Goal: Task Accomplishment & Management: Complete application form

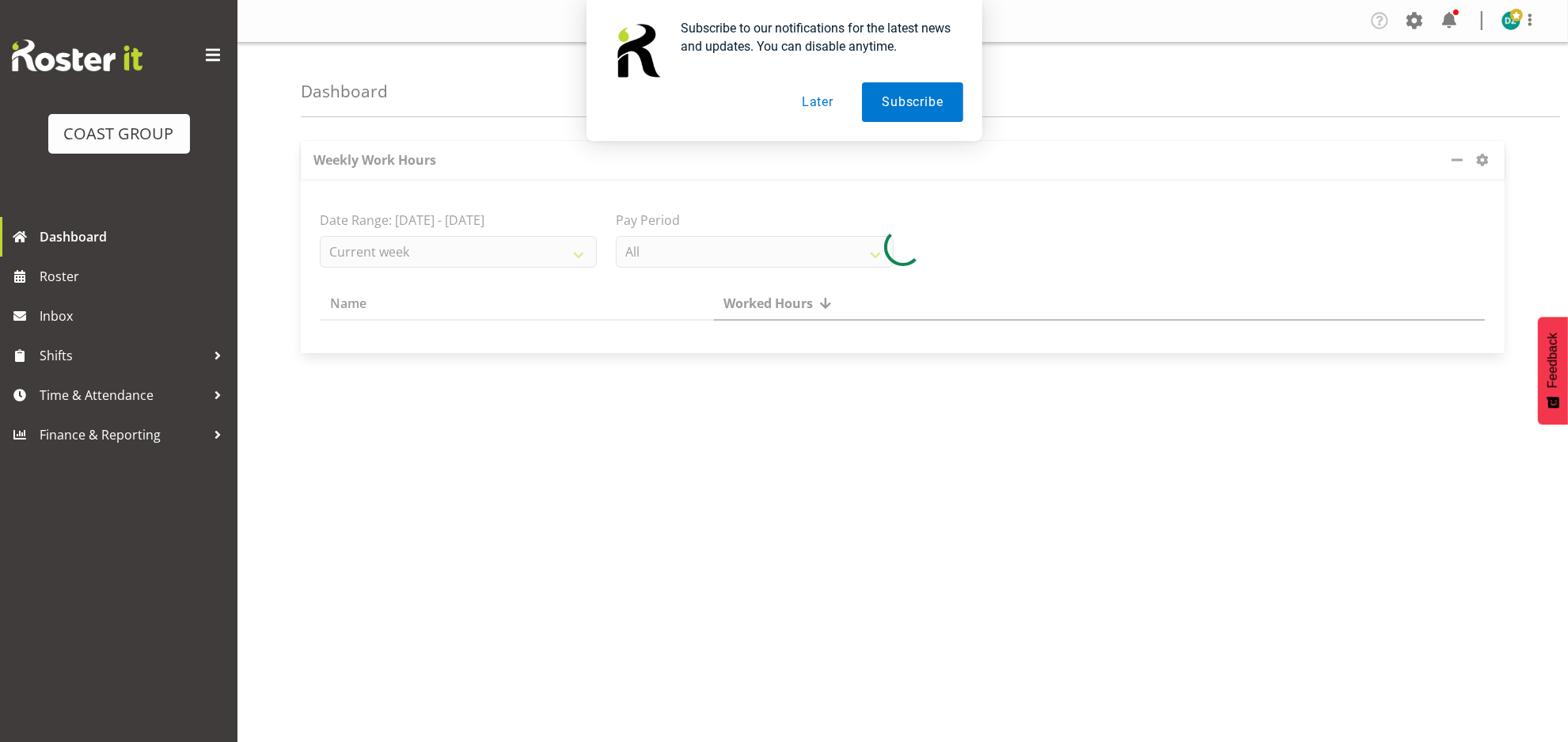
click at [831, 104] on button "Later" at bounding box center [817, 102] width 71 height 39
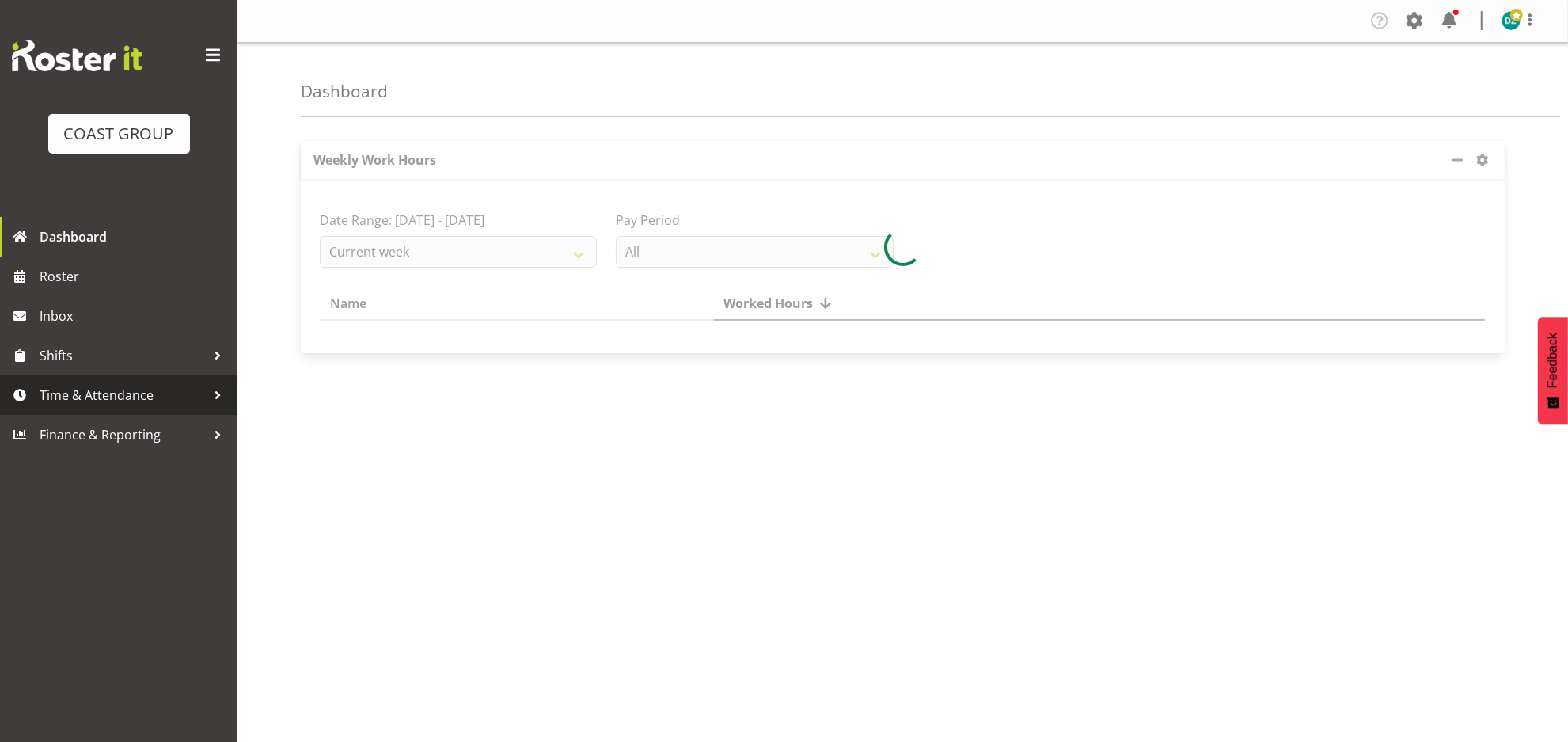
click at [166, 396] on span "Time & Attendance" at bounding box center [122, 395] width 167 height 24
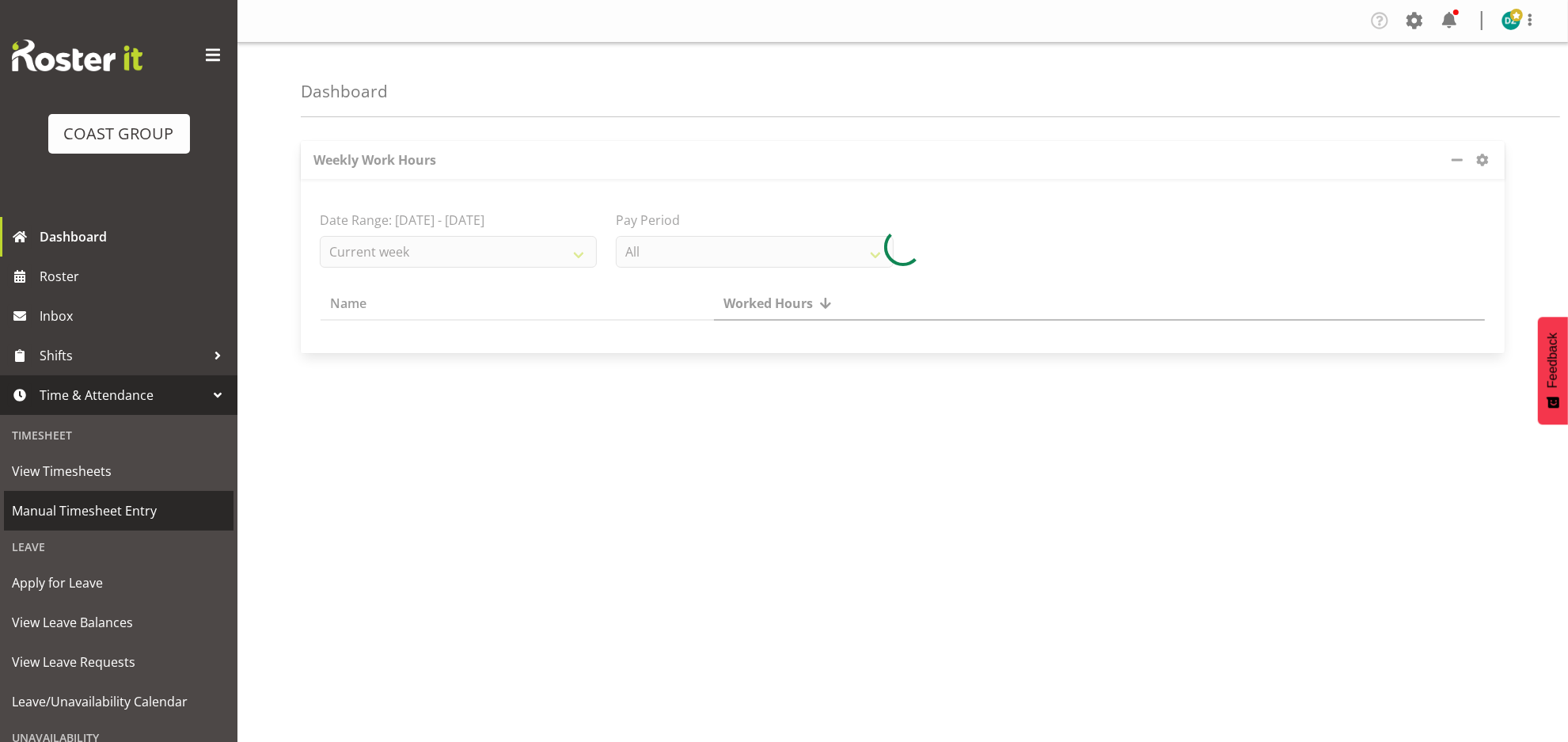
click at [123, 507] on span "Manual Timesheet Entry" at bounding box center [119, 511] width 214 height 24
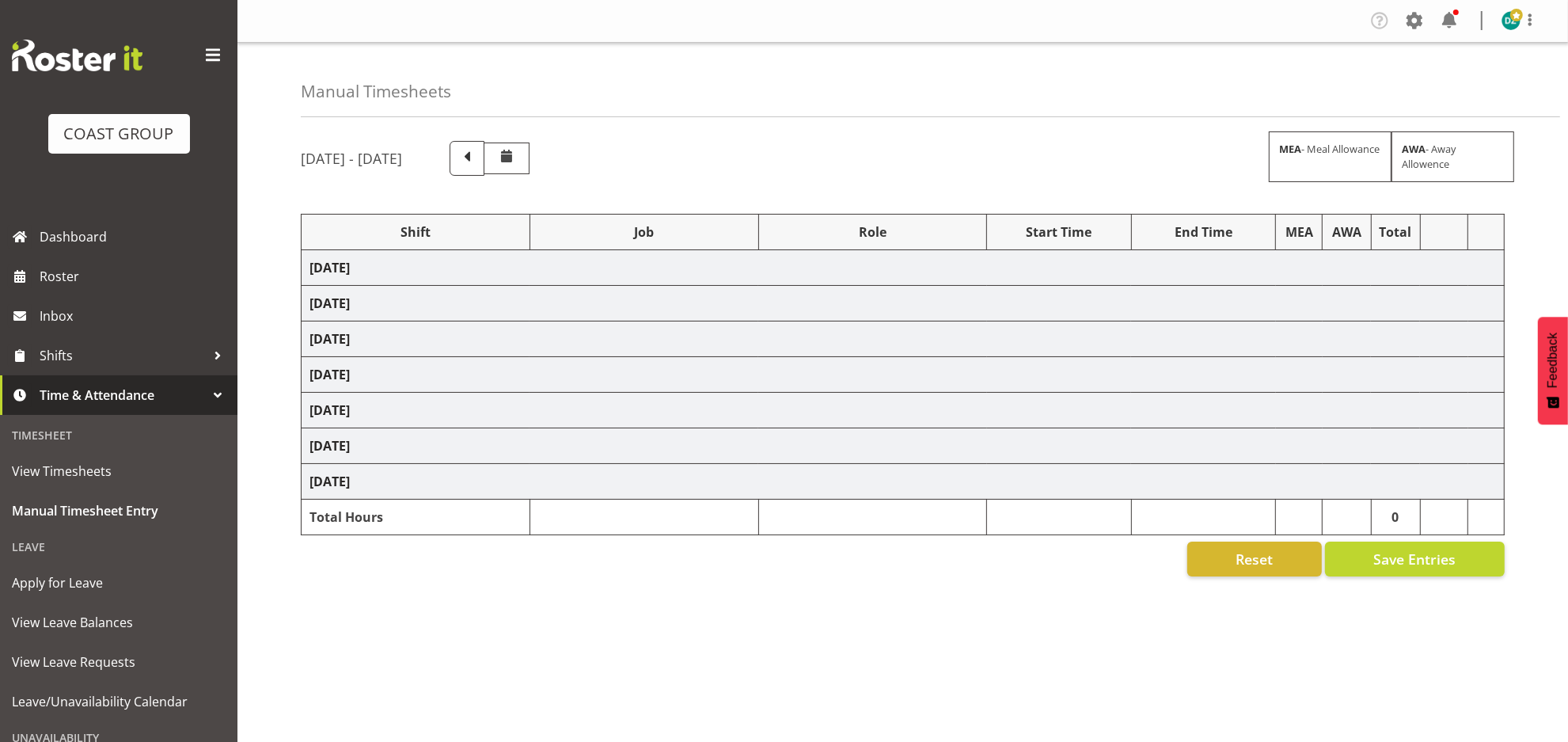
drag, startPoint x: 1060, startPoint y: 629, endPoint x: 1247, endPoint y: 586, distance: 191.9
click at [1062, 629] on div "[DATE] - [DATE] MEA - Meal Allowance AWA - Away Allowence Shift Job Role Start …" at bounding box center [933, 445] width 1267 height 633
select select "50819"
select select "47"
select select "50819"
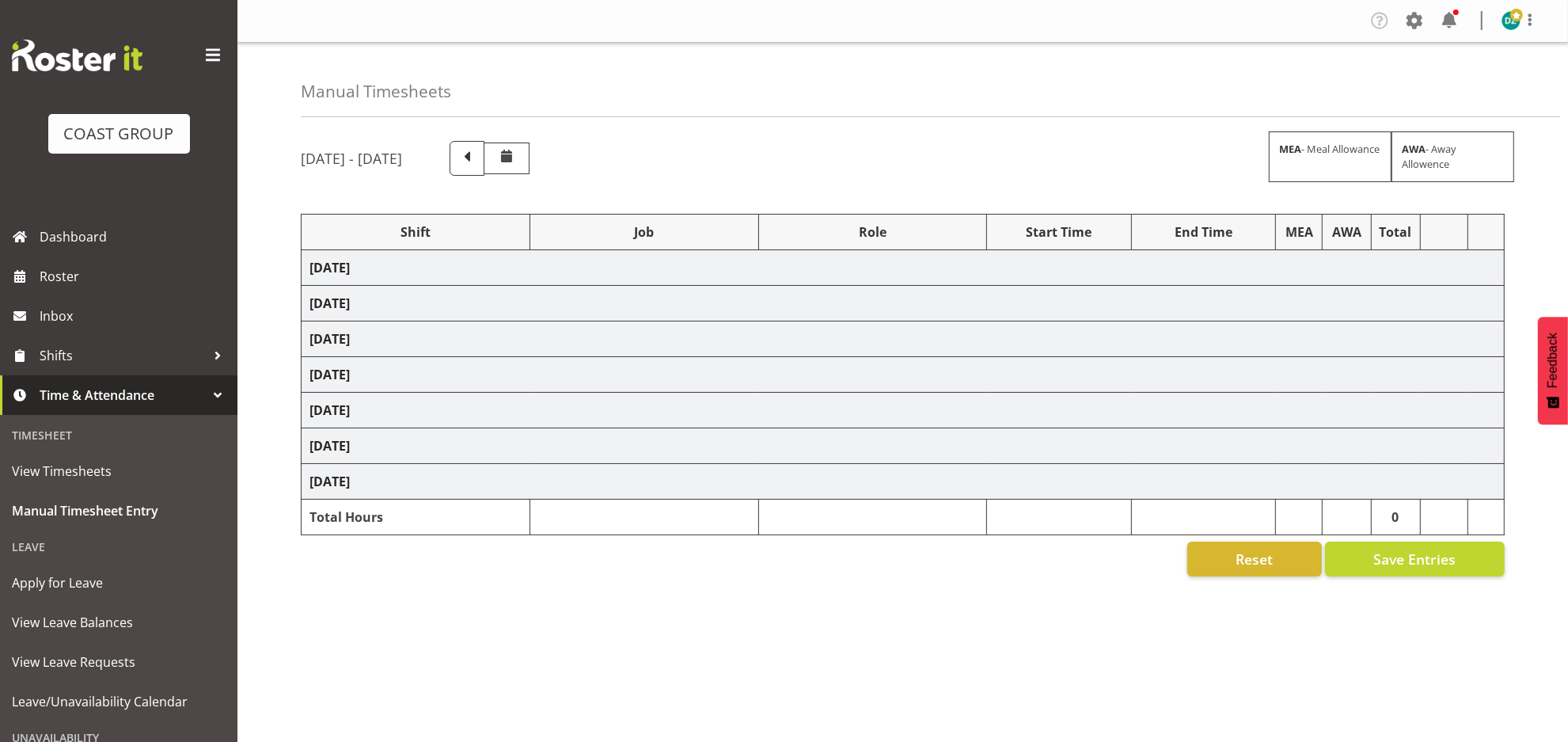
select select "47"
select select "50819"
select select "47"
select select "50819"
select select "47"
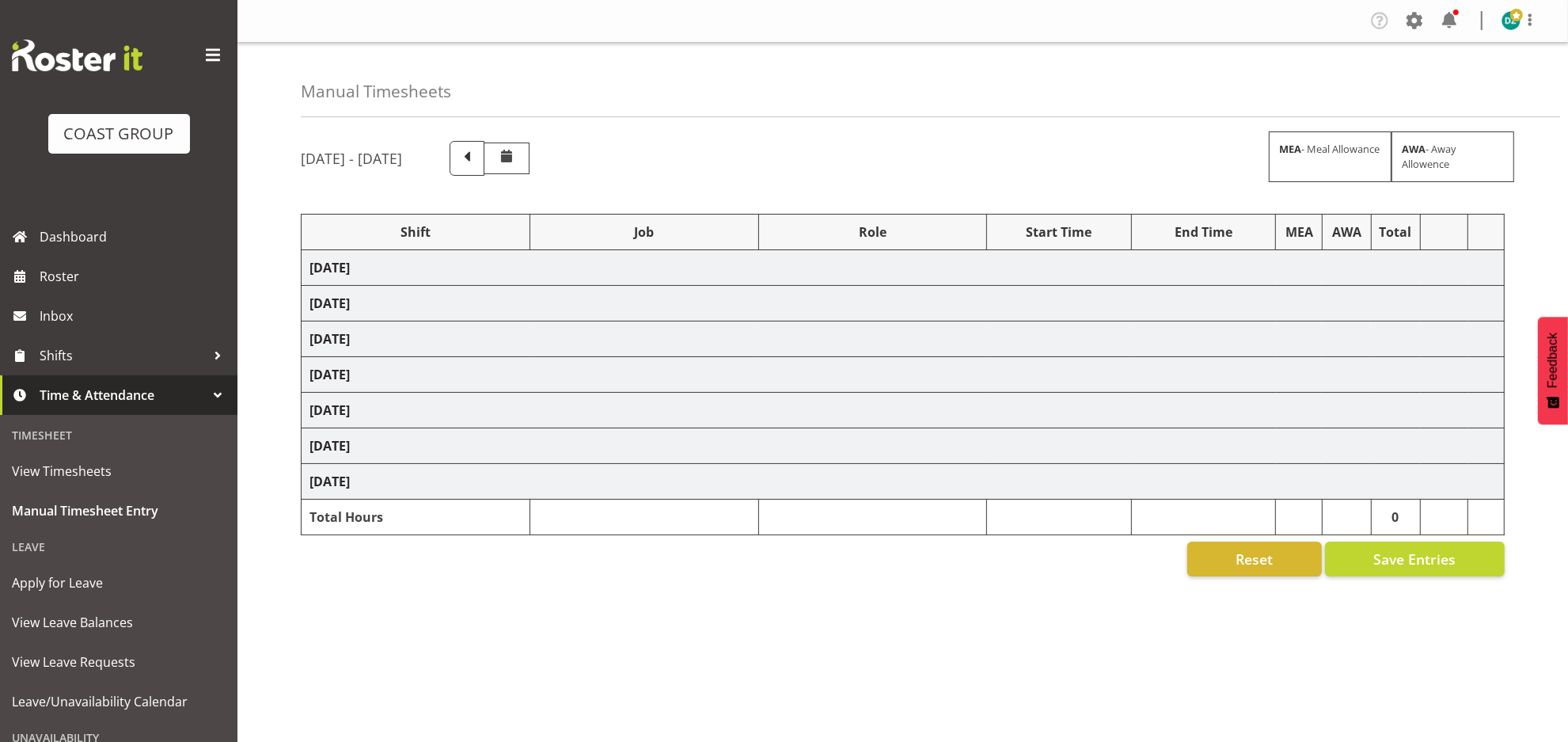
select select "50819"
select select "47"
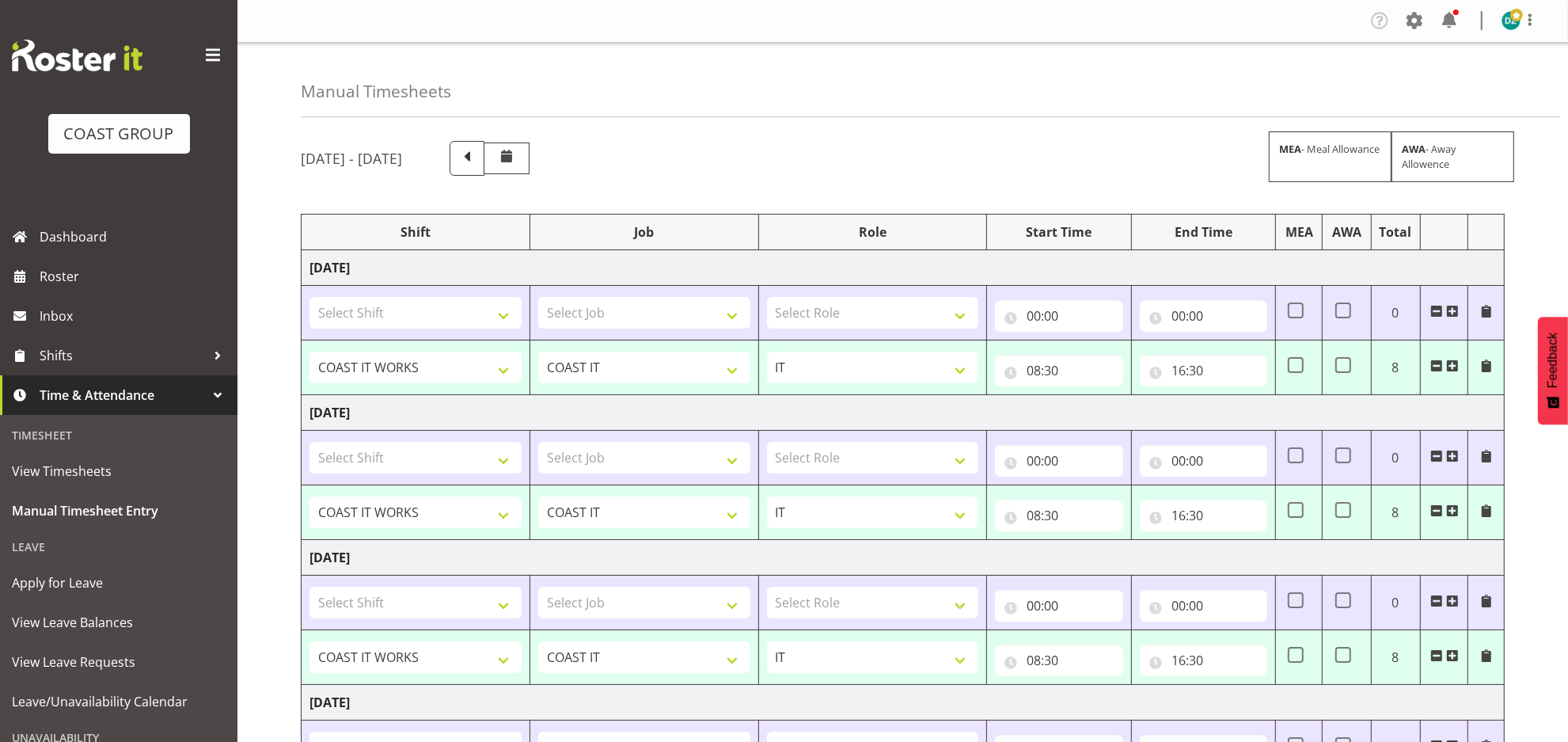
click at [1393, 686] on td "[DATE]" at bounding box center [902, 703] width 1203 height 36
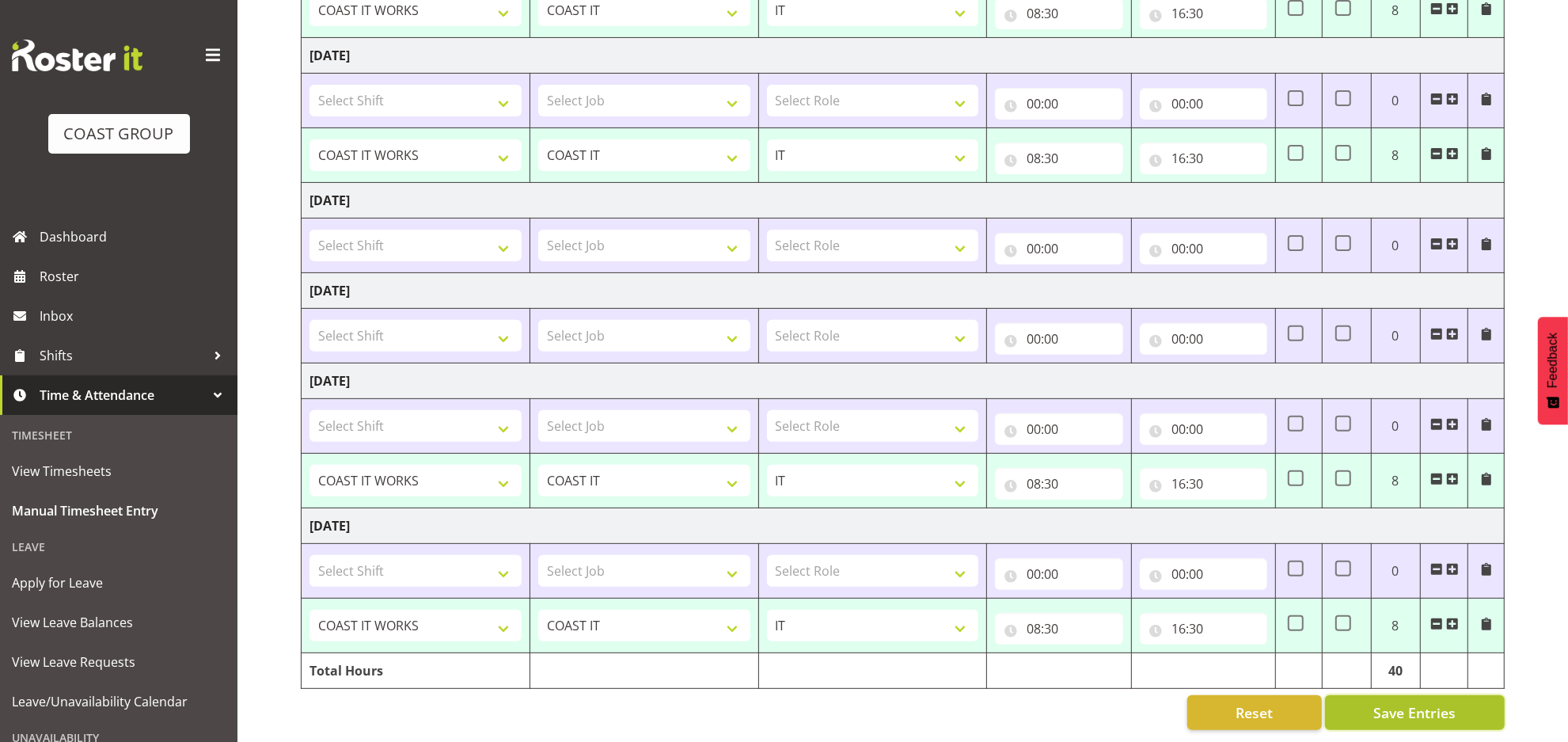
click at [1399, 705] on span "Save Entries" at bounding box center [1414, 713] width 82 height 20
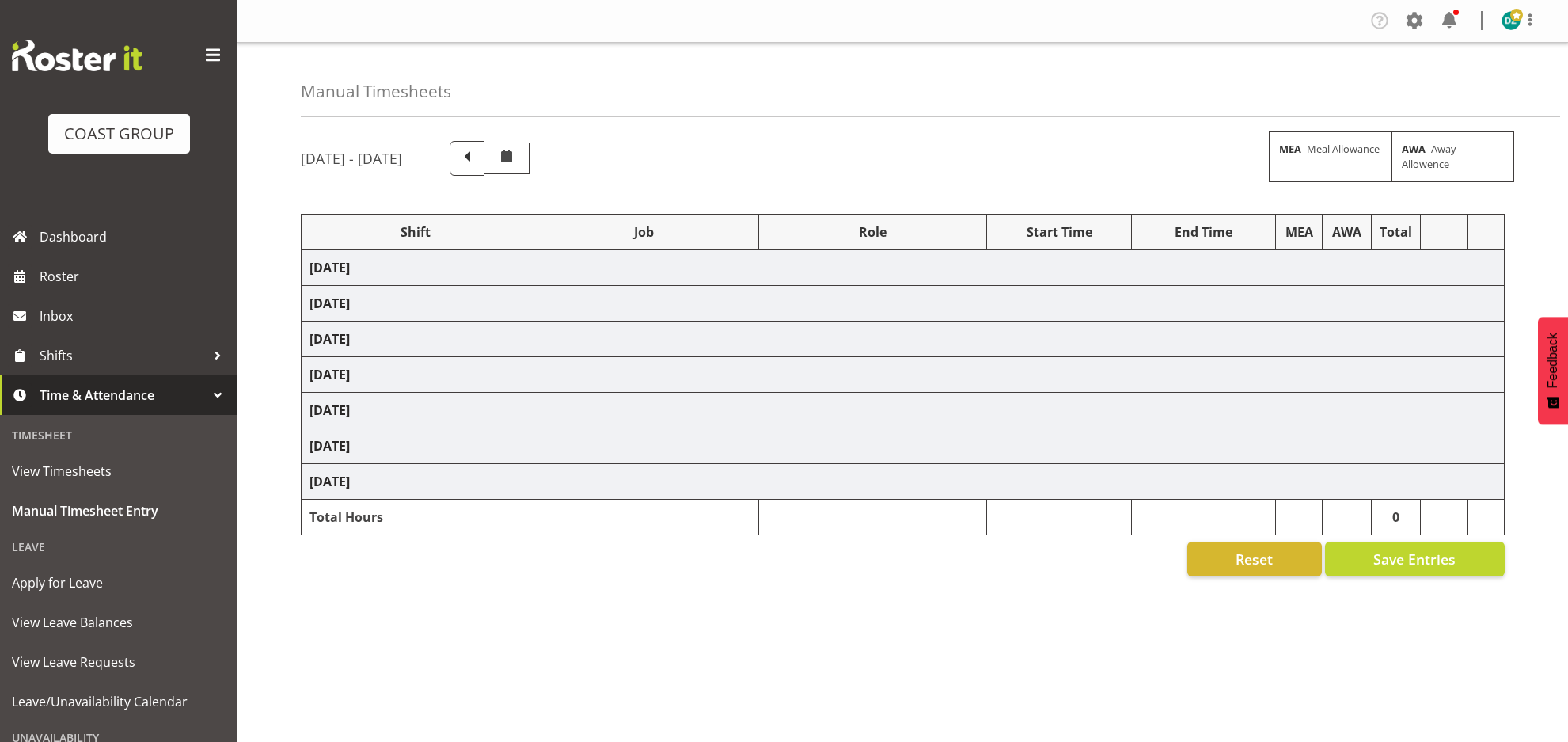
scroll to position [35, 0]
